Goal: Answer question/provide support: Share knowledge or assist other users

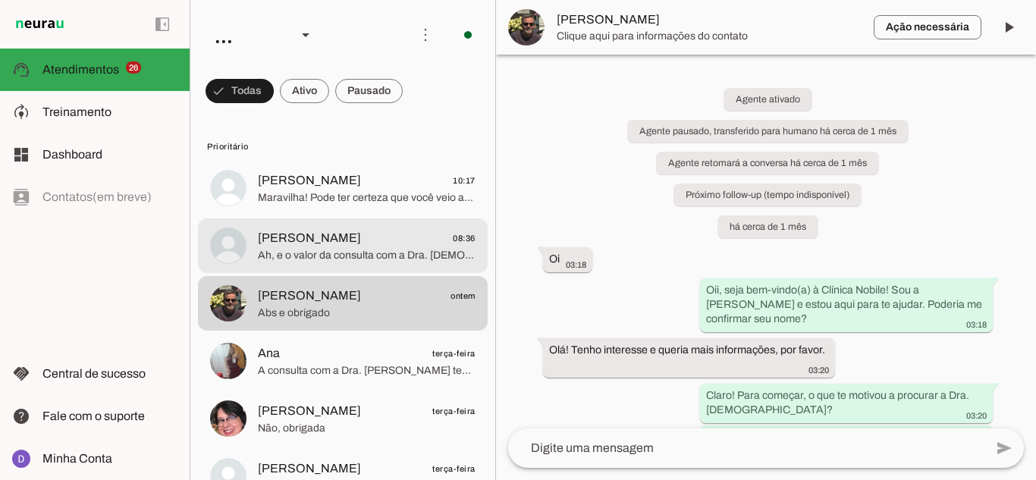
click at [340, 238] on span "[PERSON_NAME]" at bounding box center [309, 238] width 103 height 18
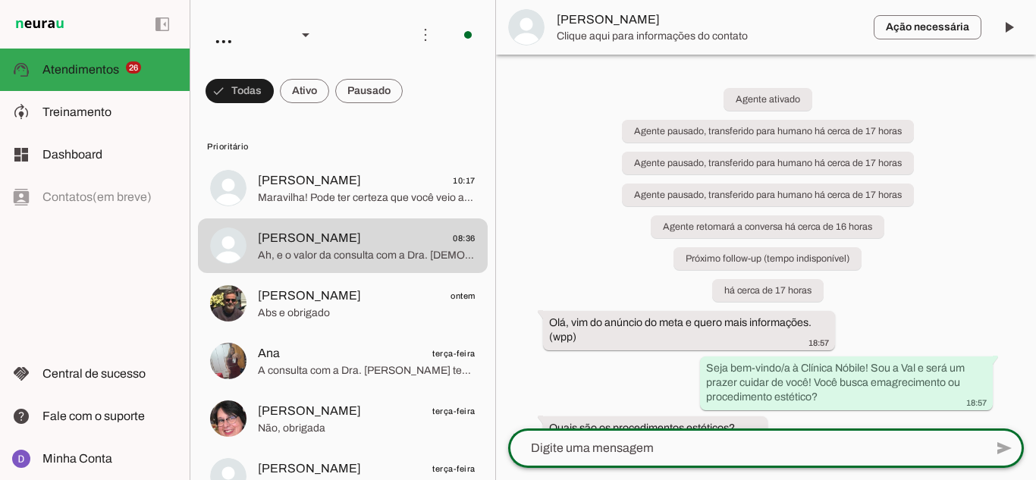
click at [604, 450] on textarea at bounding box center [746, 448] width 476 height 18
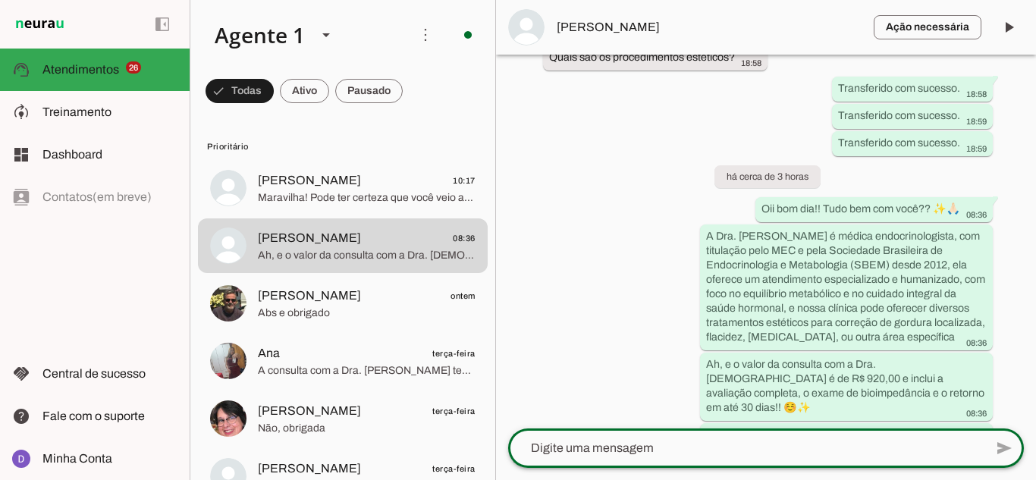
scroll to position [462, 0]
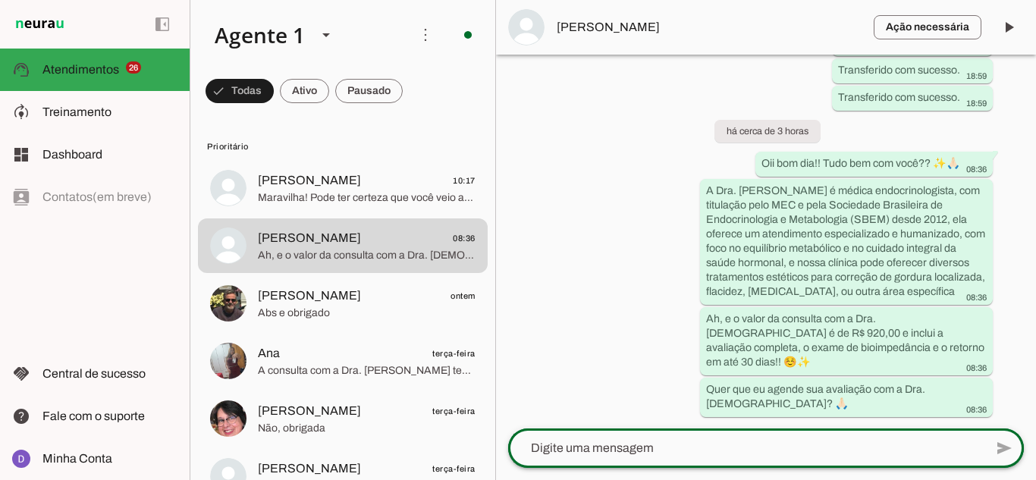
click at [648, 437] on div at bounding box center [746, 447] width 476 height 39
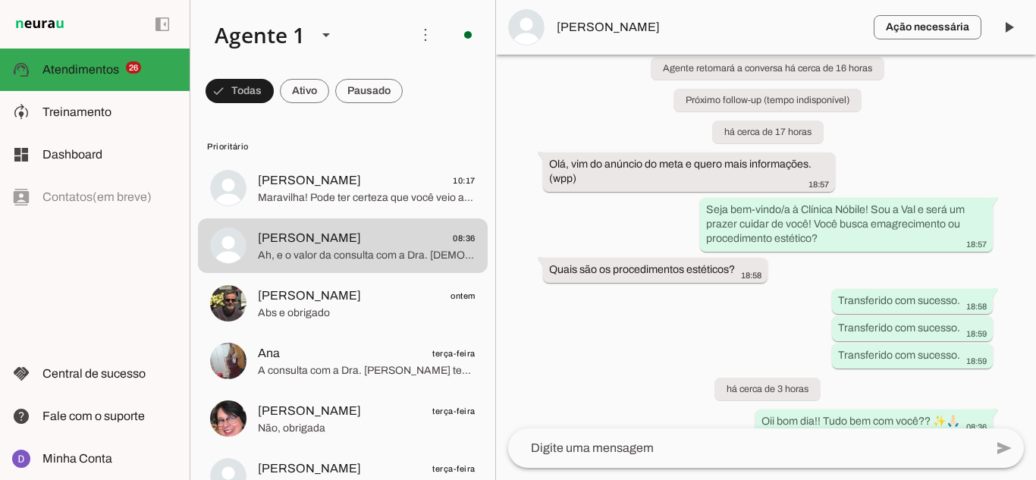
scroll to position [218, 0]
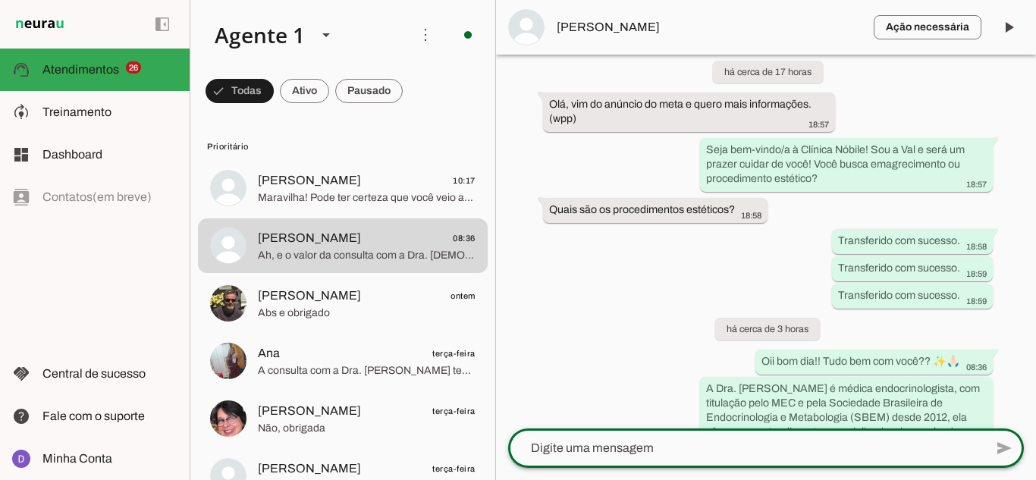
click at [967, 180] on div "Agente ativado Agente pausado, transferido para humano há cerca de 17 horas Age…" at bounding box center [766, 242] width 540 height 374
